Goal: Information Seeking & Learning: Learn about a topic

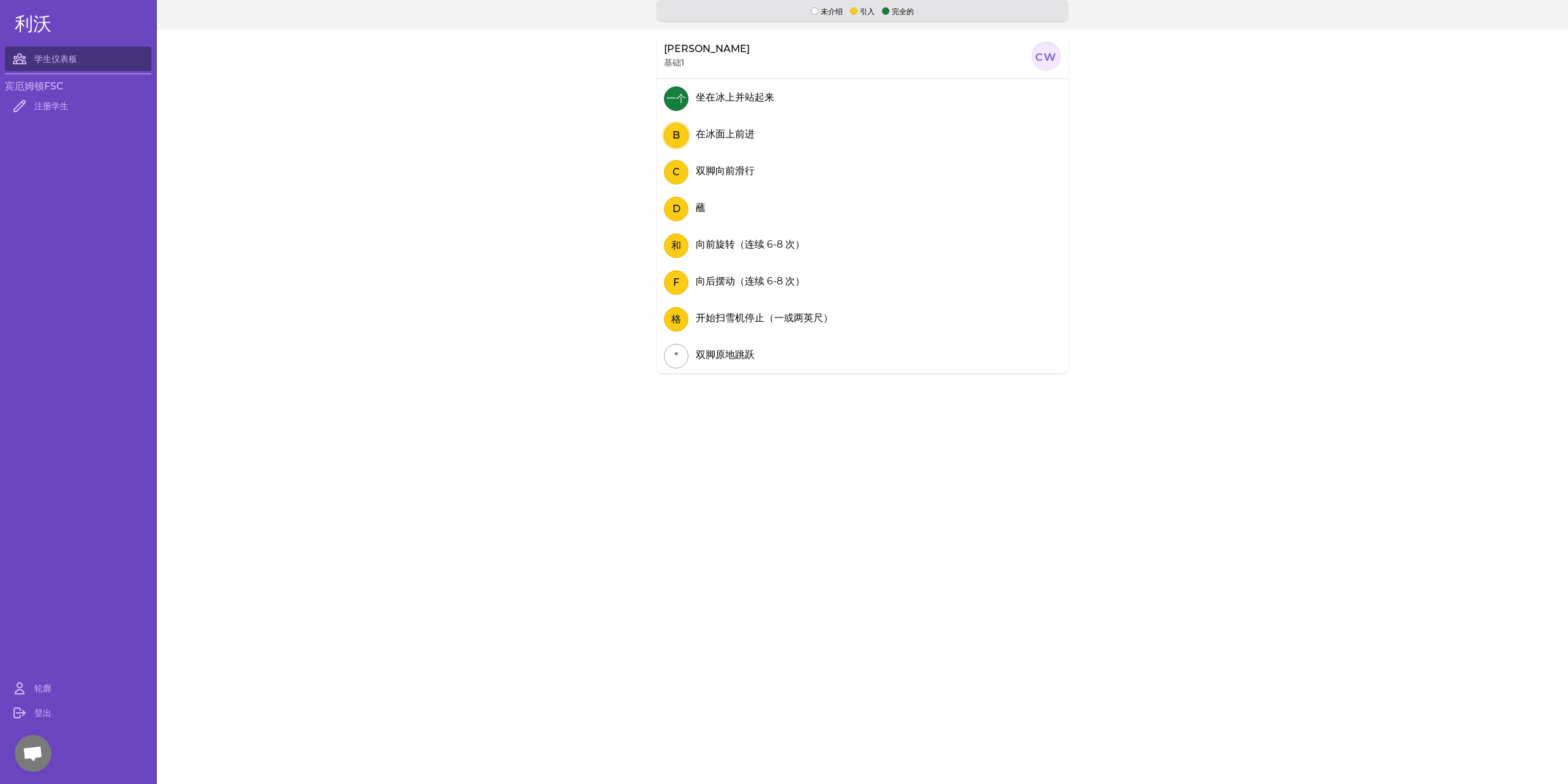
click at [667, 141] on button "B" at bounding box center [676, 135] width 24 height 24
click at [673, 137] on font "B" at bounding box center [676, 136] width 8 height 12
click at [676, 98] on font "一个" at bounding box center [676, 99] width 19 height 12
click at [667, 100] on font "一个" at bounding box center [676, 99] width 19 height 12
click at [1043, 56] on div at bounding box center [1046, 56] width 29 height 29
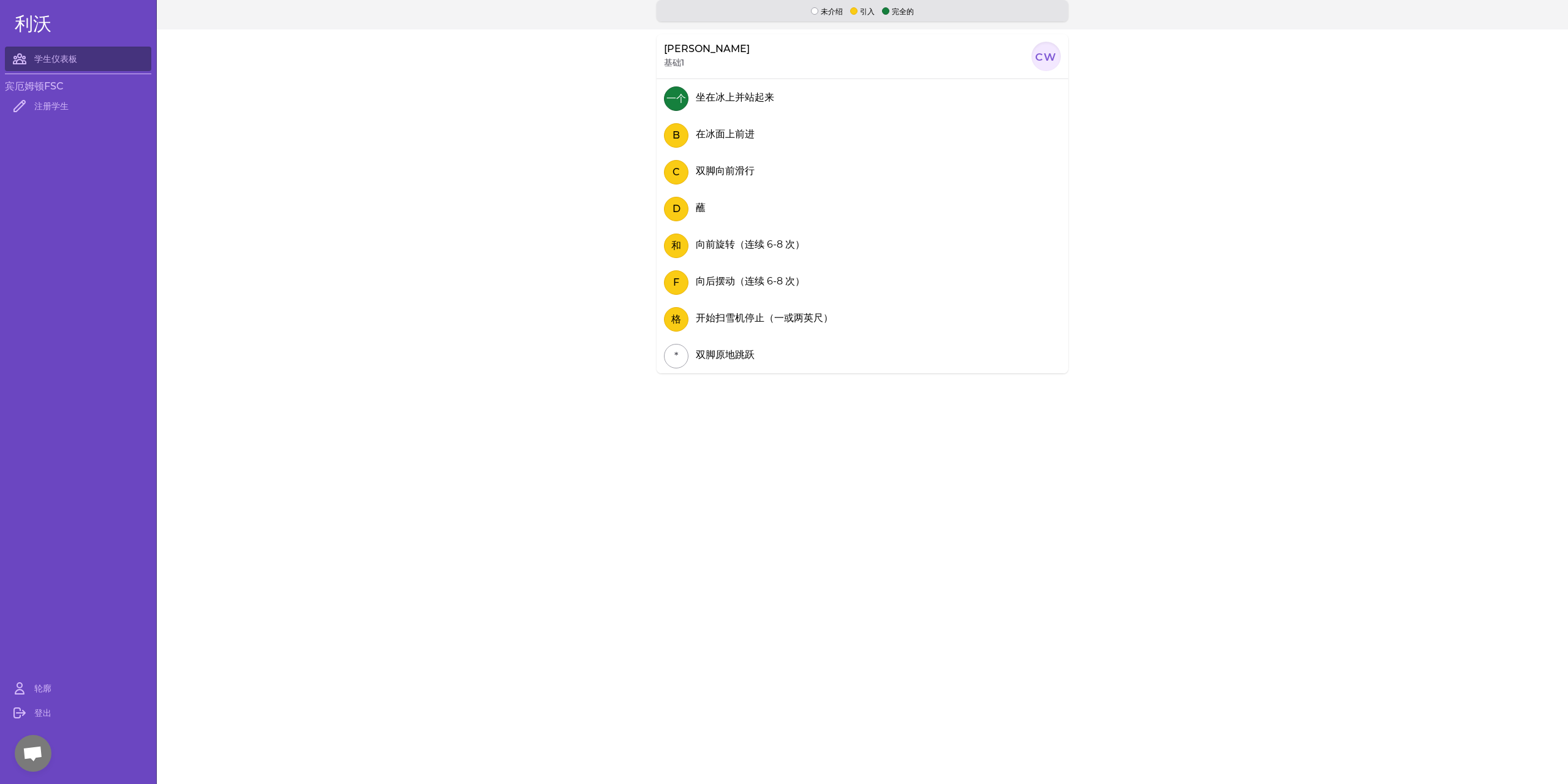
click at [764, 428] on section "[PERSON_NAME] 基础1 cw 一个 坐在冰上并站起来 B 在冰面上前进 C 双脚向前滑行 D 蘸 和 向前旋转（连续 6-8 次） F 向后摆动（…" at bounding box center [863, 392] width 1412 height 725
click at [718, 355] on font "双脚原地跳跃" at bounding box center [725, 355] width 59 height 12
drag, startPoint x: 694, startPoint y: 304, endPoint x: 833, endPoint y: 304, distance: 139.0
click at [833, 304] on div "格 开始扫雪机停止（一或两英尺）" at bounding box center [862, 318] width 411 height 37
click at [422, 264] on section "[PERSON_NAME] 基础1 cw 一个 坐在冰上并站起来 B 在冰面上前进 C 双脚向前滑行 D 蘸 和 向前旋转（连续 6-8 次） F 向后摆动（…" at bounding box center [863, 392] width 1412 height 725
